Goal: Transaction & Acquisition: Purchase product/service

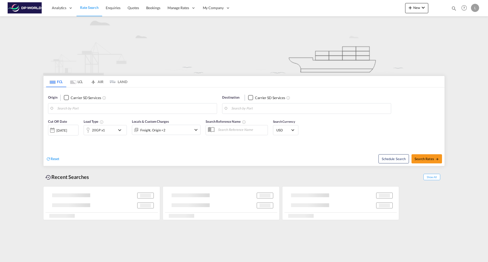
type input "[GEOGRAPHIC_DATA], [GEOGRAPHIC_DATA], USLAX"
type input "[PERSON_NAME] [PERSON_NAME], ITGIT"
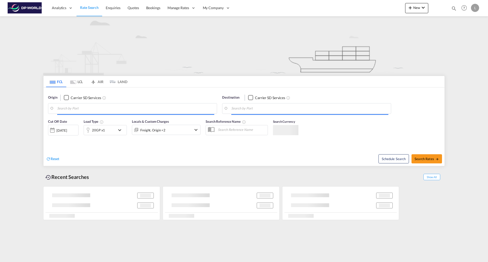
type input "[GEOGRAPHIC_DATA], [GEOGRAPHIC_DATA], USLAX"
type input "[PERSON_NAME] [PERSON_NAME], ITGIT"
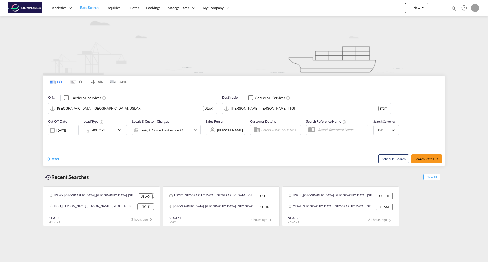
click at [207, 66] on img at bounding box center [244, 45] width 402 height 59
click at [56, 158] on span "Reset" at bounding box center [55, 159] width 9 height 4
click at [105, 109] on body "Analytics Reports Dashboard Rate Search Enquiries Quotes Bookings" at bounding box center [244, 131] width 488 height 262
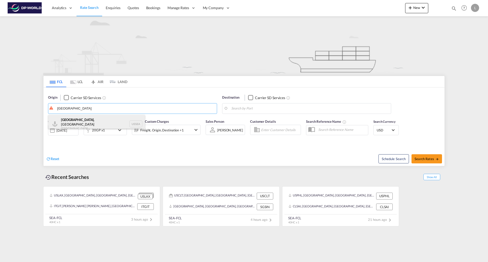
click at [68, 122] on div "[GEOGRAPHIC_DATA] , [GEOGRAPHIC_DATA] [GEOGRAPHIC_DATA] USSEA" at bounding box center [96, 124] width 97 height 18
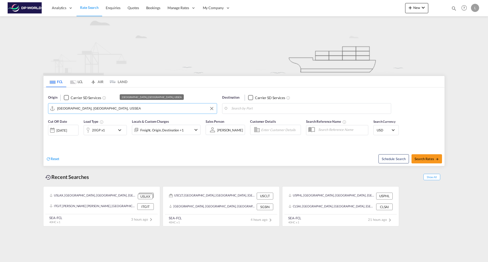
click at [114, 108] on input "[GEOGRAPHIC_DATA], [GEOGRAPHIC_DATA], USSEA" at bounding box center [135, 109] width 157 height 8
type input "Seattle, WA, USSEA; tacoma"
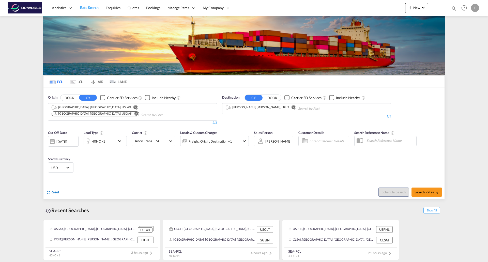
click at [55, 190] on span "Reset" at bounding box center [55, 192] width 9 height 4
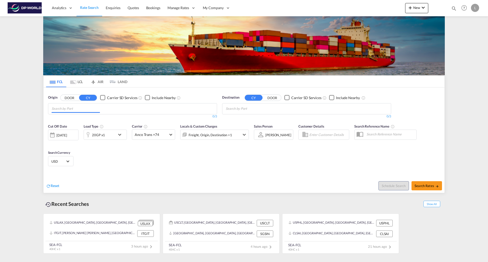
click at [91, 107] on input "Chips input." at bounding box center [76, 109] width 48 height 8
type input "[GEOGRAPHIC_DATA]"
click at [67, 122] on div "[GEOGRAPHIC_DATA] , [GEOGRAPHIC_DATA] [GEOGRAPHIC_DATA] USSEA" at bounding box center [91, 122] width 97 height 18
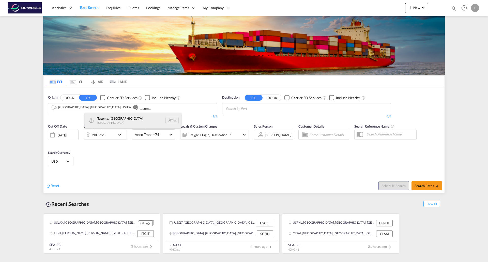
type input "tacoma"
click at [112, 120] on div "Tacoma , [GEOGRAPHIC_DATA] [GEOGRAPHIC_DATA] USTIW" at bounding box center [133, 120] width 97 height 15
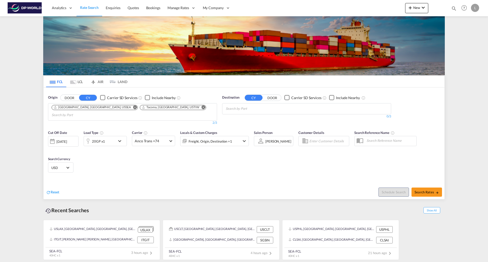
click at [275, 109] on md-chips-wrap "Chips container with autocompletion. Enter the text area, type text to search, …" at bounding box center [250, 107] width 51 height 9
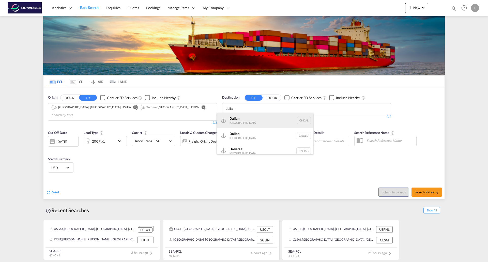
type input "dalian"
click at [236, 123] on div "Dalian [GEOGRAPHIC_DATA] [GEOGRAPHIC_DATA]" at bounding box center [265, 120] width 97 height 15
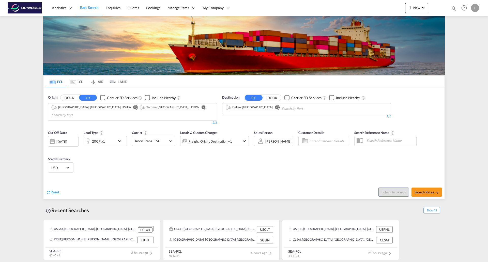
click at [118, 138] on md-icon "icon-chevron-down" at bounding box center [121, 141] width 9 height 6
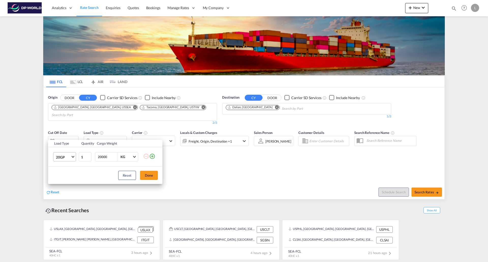
click at [74, 154] on md-select-value "20GP" at bounding box center [65, 157] width 20 height 9
click at [65, 178] on md-option "40HR" at bounding box center [69, 179] width 35 height 12
click at [150, 177] on button "Done" at bounding box center [149, 175] width 18 height 9
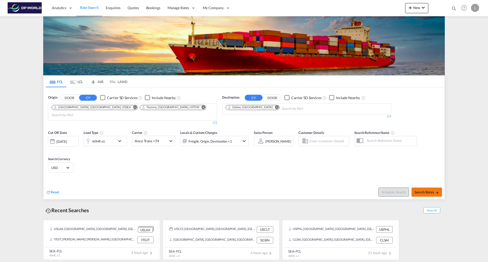
click at [420, 188] on button "Search Rates" at bounding box center [427, 192] width 31 height 9
type input "USSEA,USTIW to CNDAL / [DATE]"
click at [423, 190] on span "Search Rates" at bounding box center [427, 192] width 24 height 4
click at [424, 188] on button "Search Rates" at bounding box center [427, 192] width 31 height 9
